Goal: Find specific page/section: Find specific page/section

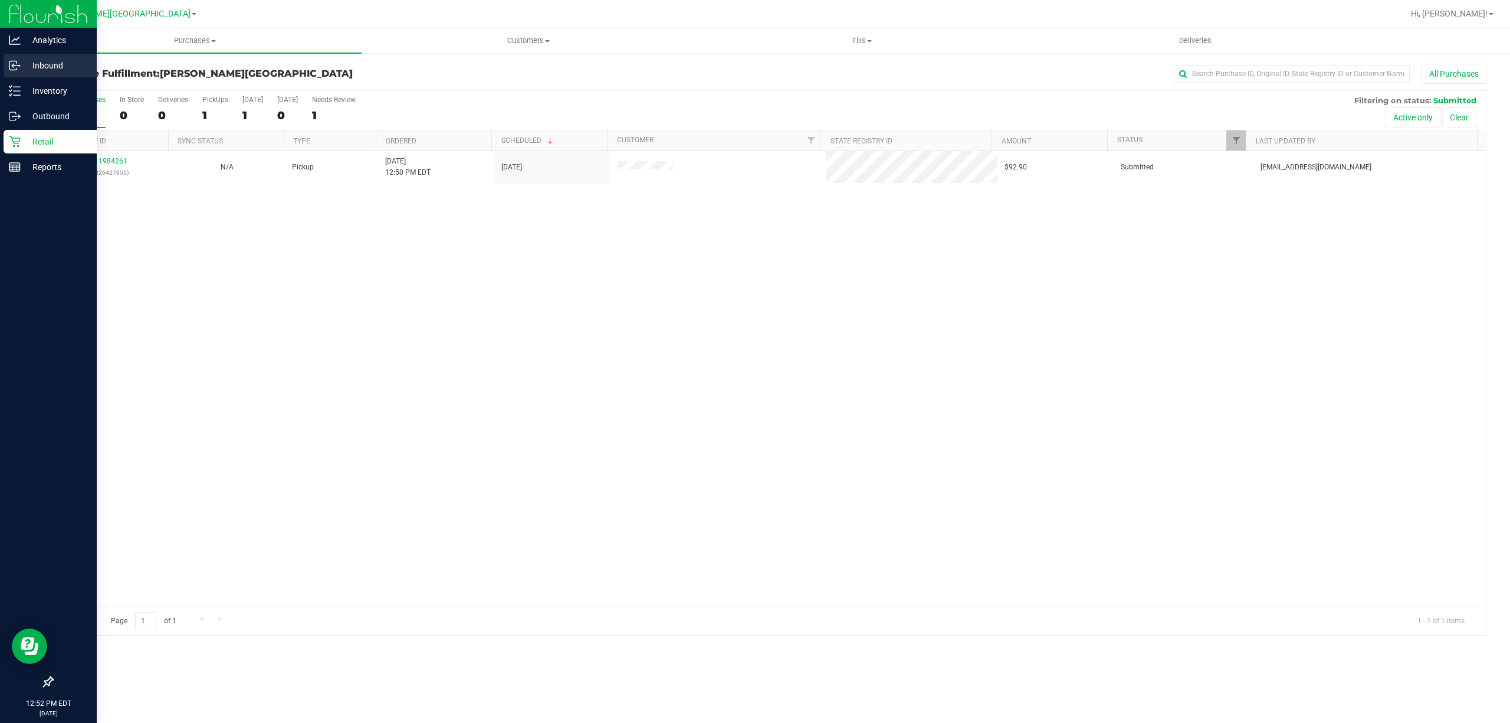
click at [41, 64] on p "Inbound" at bounding box center [56, 65] width 71 height 14
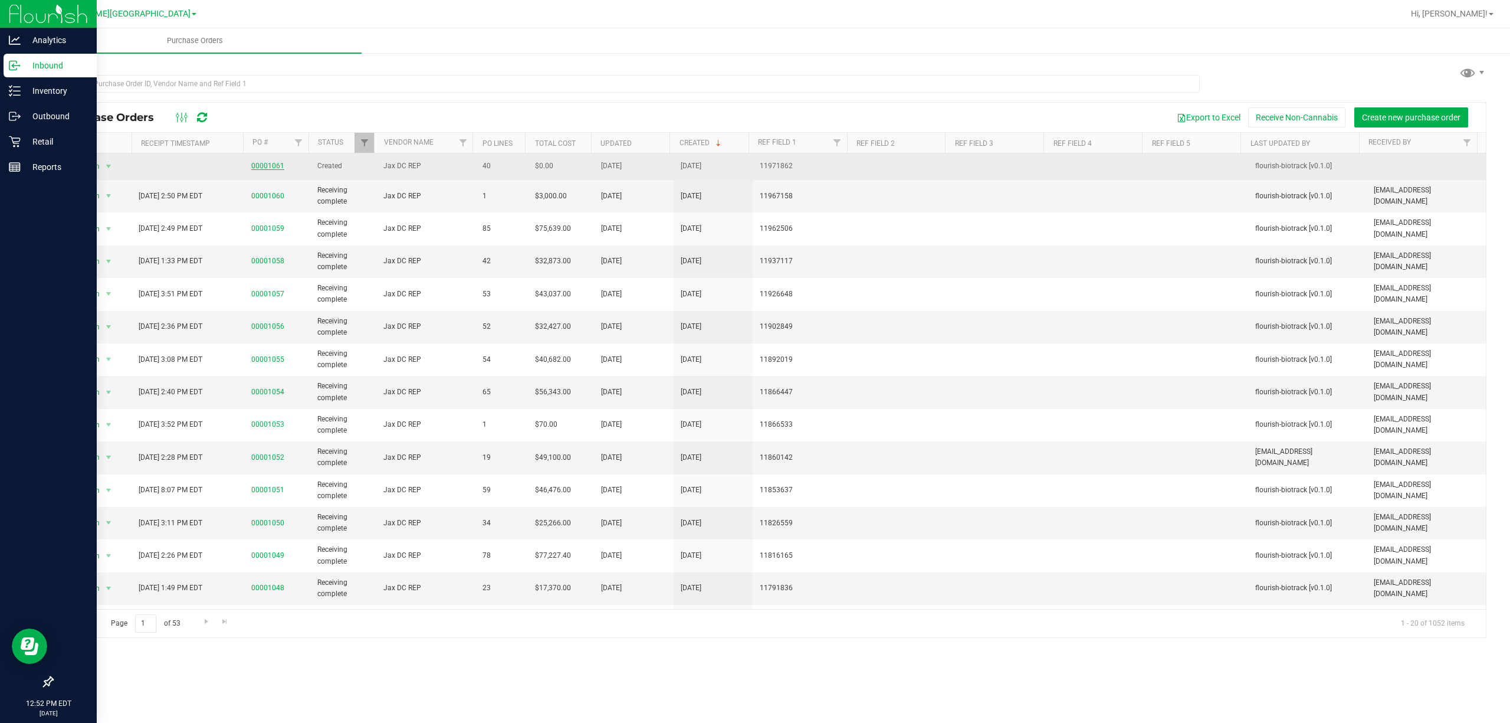
click at [278, 164] on link "00001061" at bounding box center [267, 166] width 33 height 8
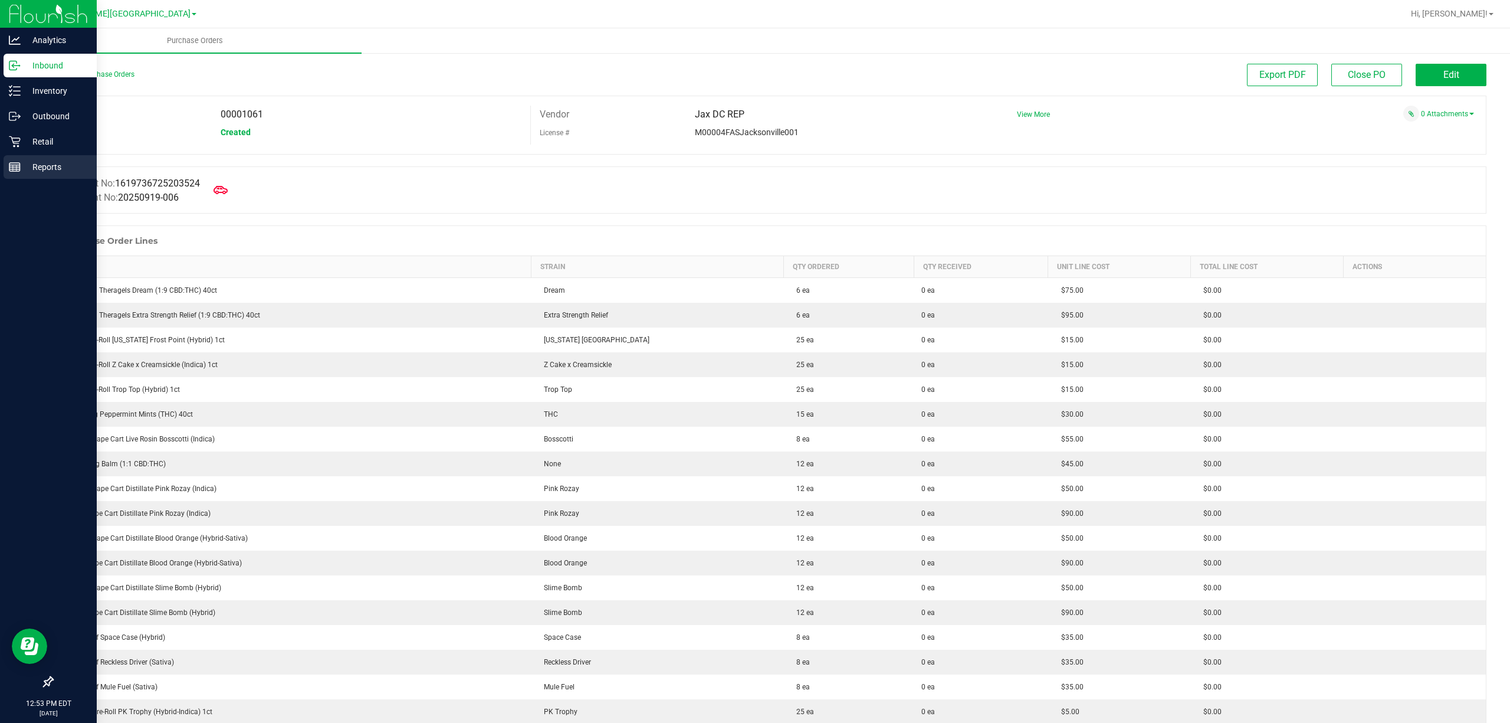
click at [22, 163] on p "Reports" at bounding box center [56, 167] width 71 height 14
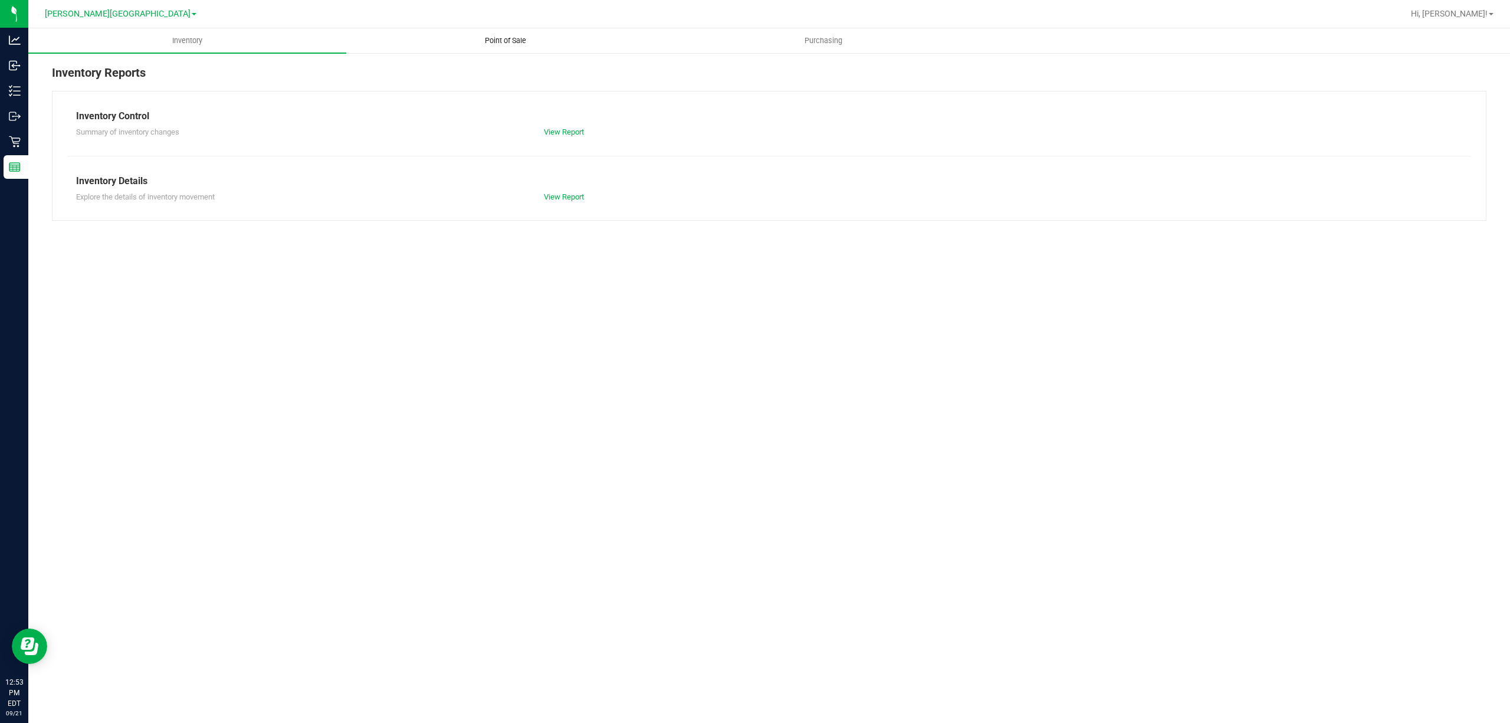
click at [508, 41] on span "Point of Sale" at bounding box center [505, 40] width 73 height 11
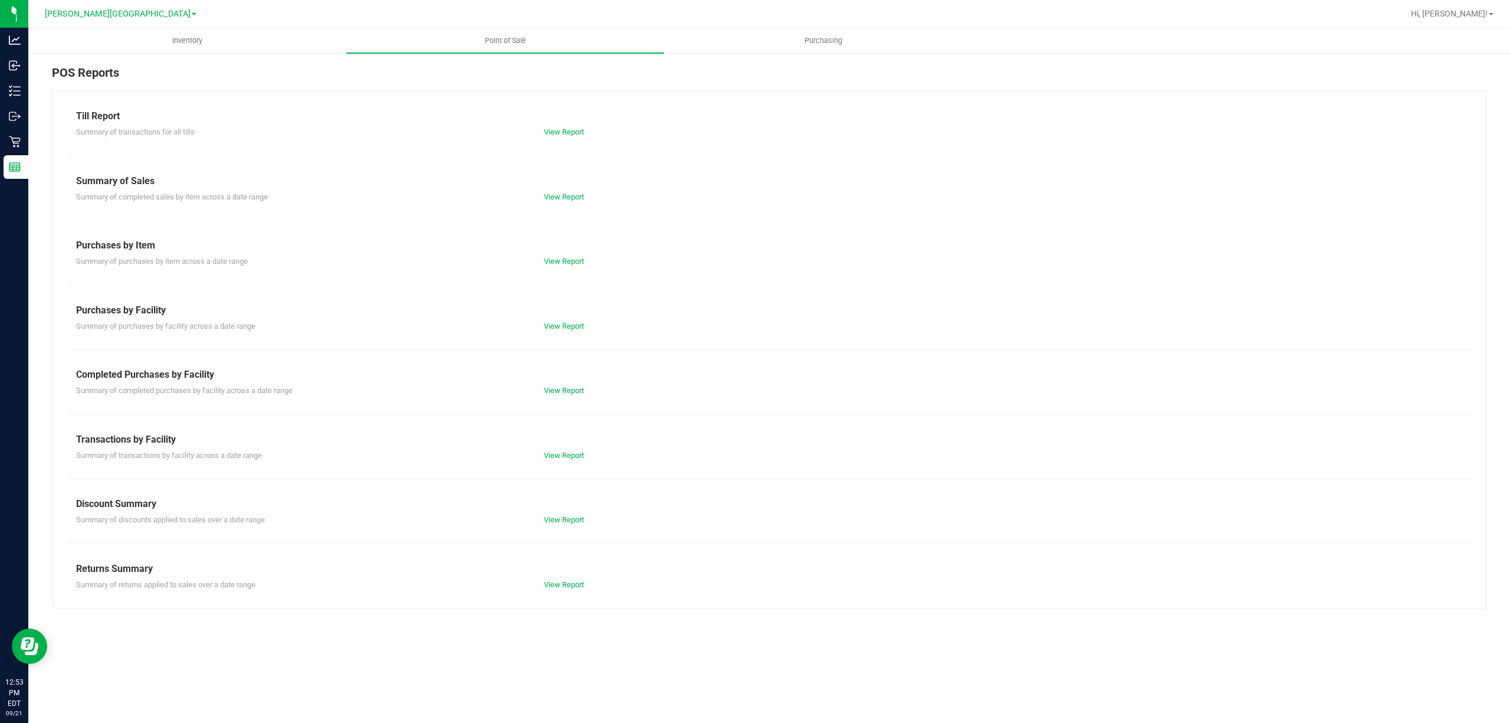
click at [546, 126] on div "View Report" at bounding box center [769, 132] width 468 height 12
click at [555, 130] on link "View Report" at bounding box center [564, 131] width 40 height 9
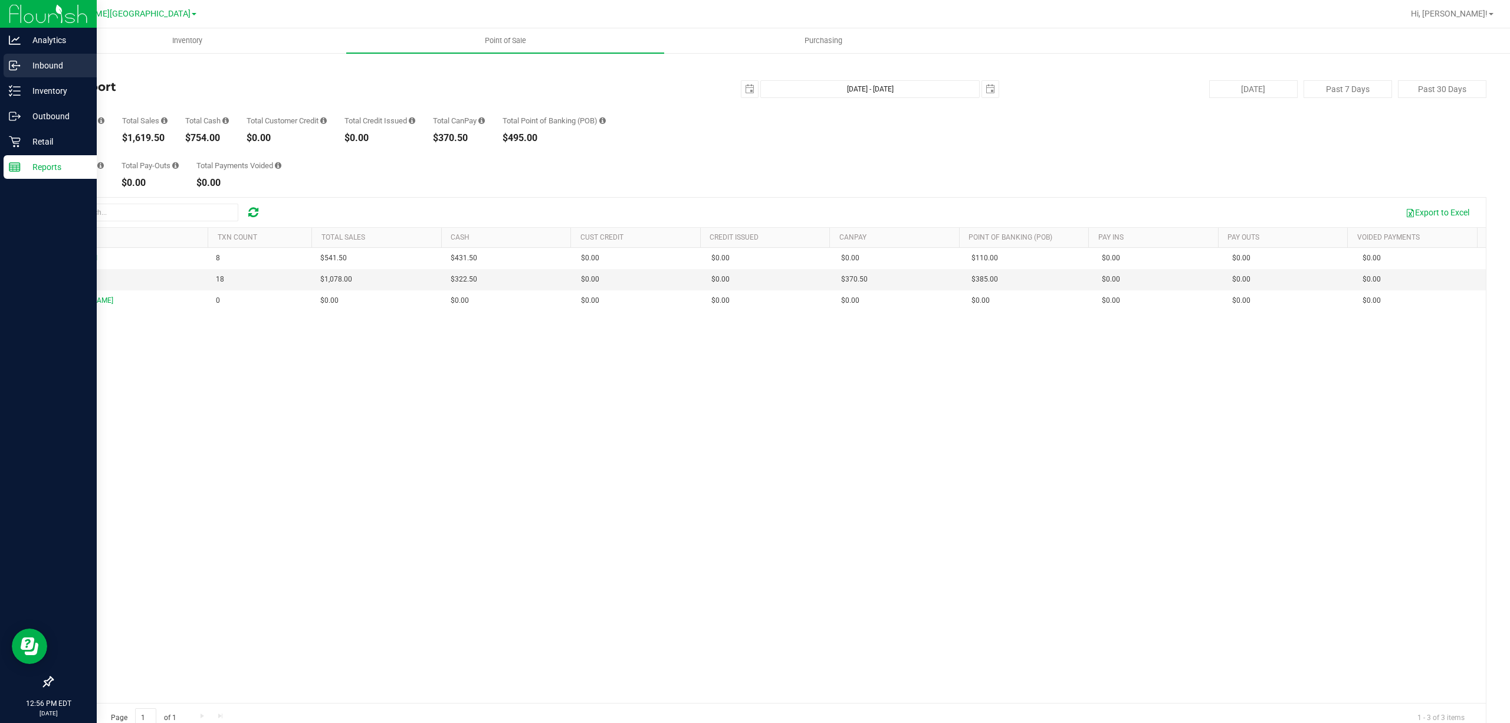
click at [50, 67] on p "Inbound" at bounding box center [56, 65] width 71 height 14
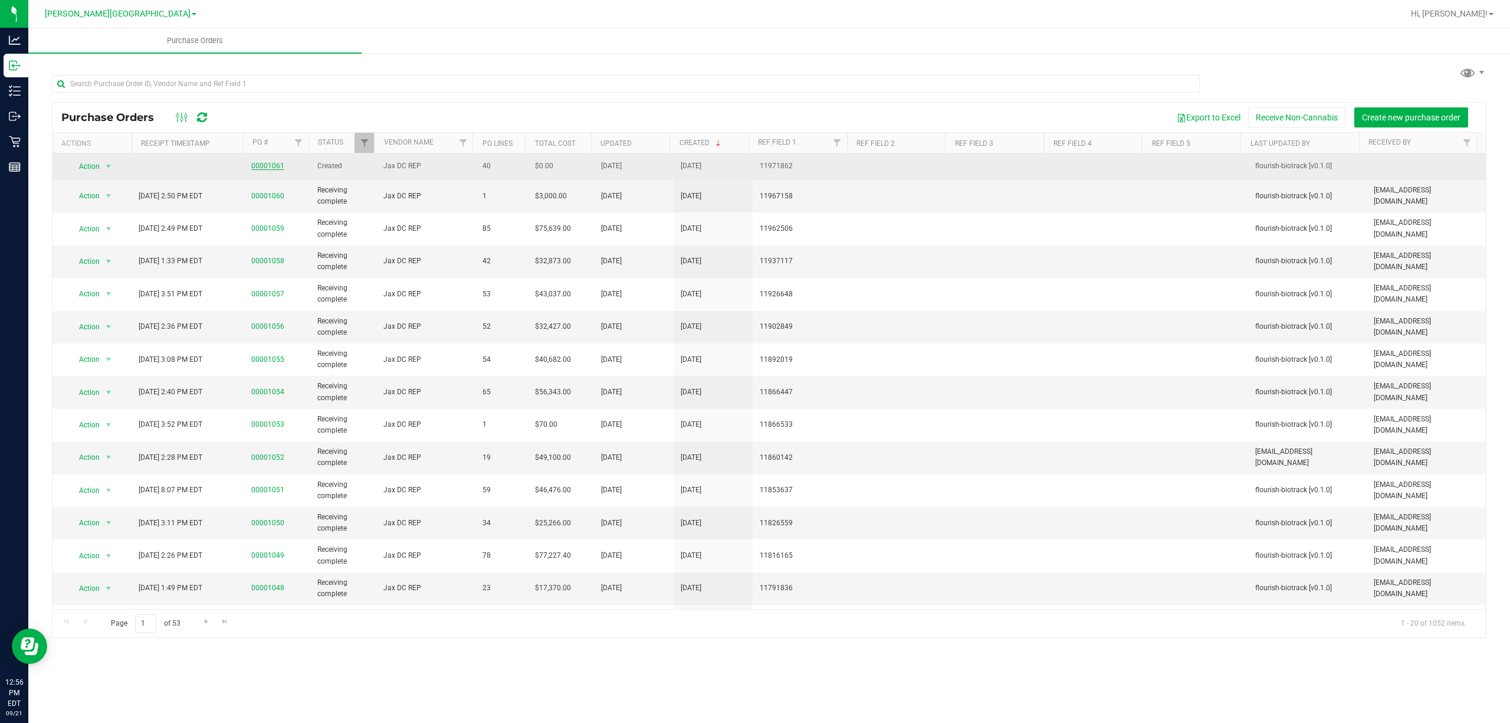
click at [271, 166] on link "00001061" at bounding box center [267, 166] width 33 height 8
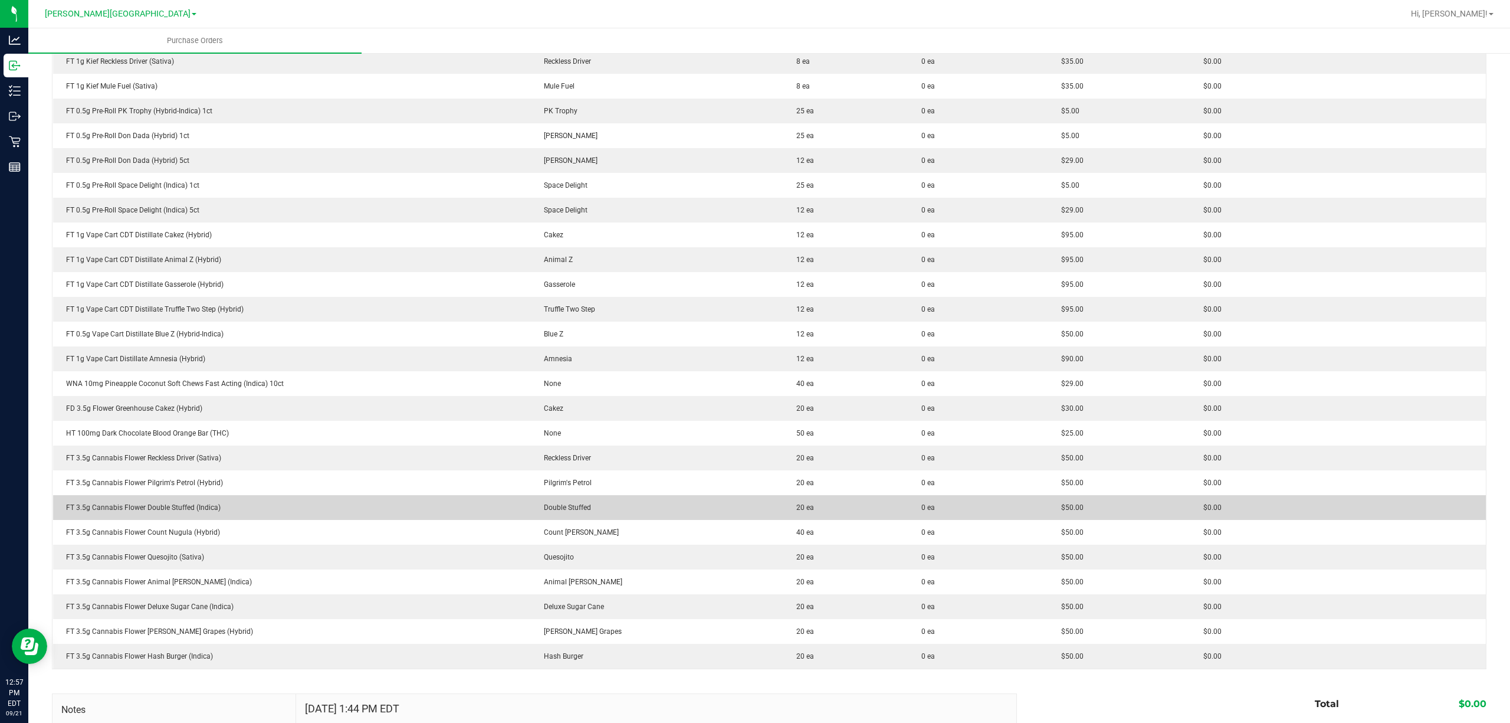
scroll to position [629, 0]
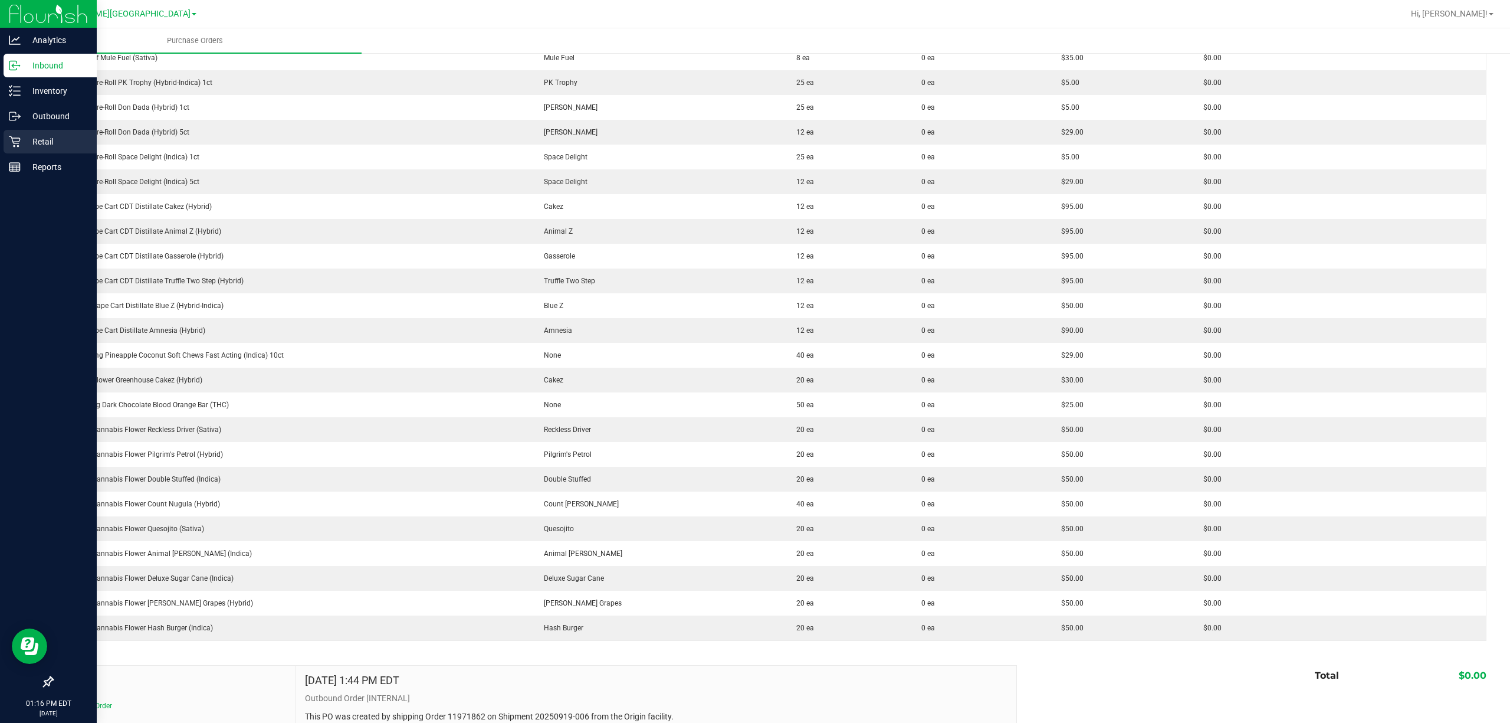
click at [17, 142] on icon at bounding box center [15, 142] width 12 height 12
